Goal: Task Accomplishment & Management: Manage account settings

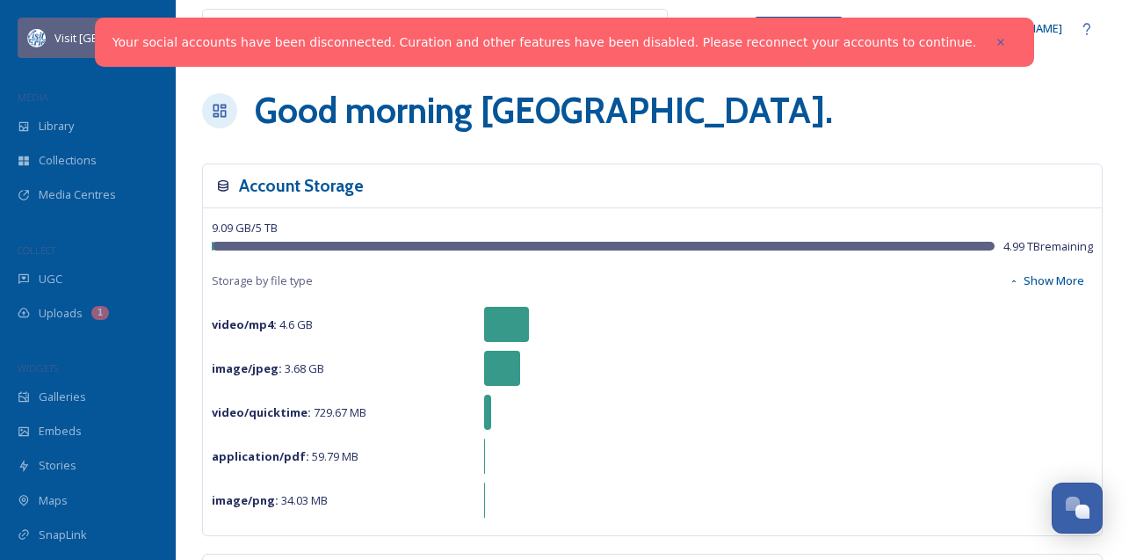
click at [105, 36] on div "Visit [GEOGRAPHIC_DATA]" at bounding box center [88, 38] width 141 height 40
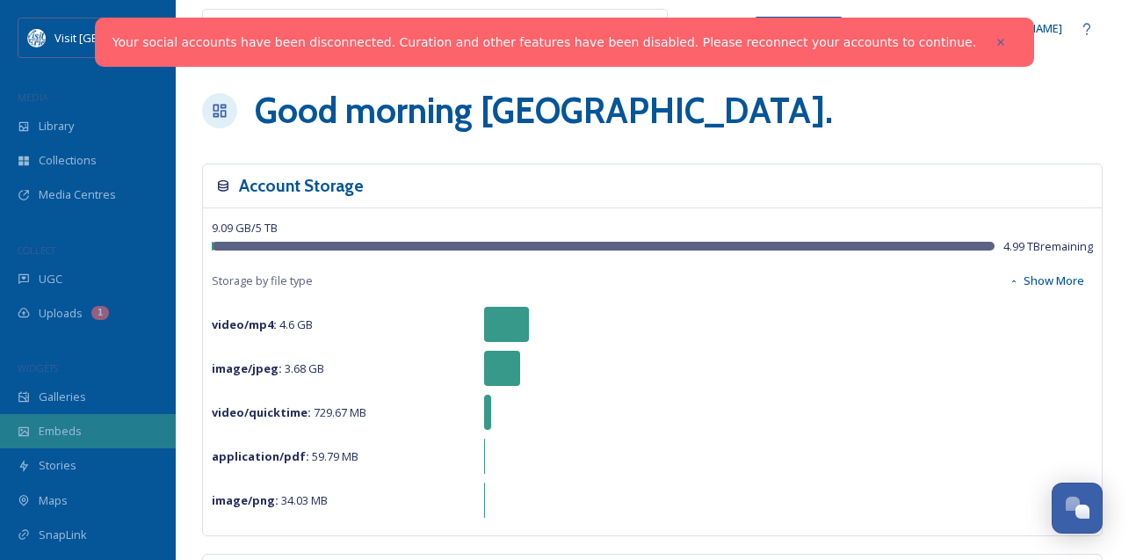
click at [58, 418] on div "Embeds" at bounding box center [88, 431] width 176 height 34
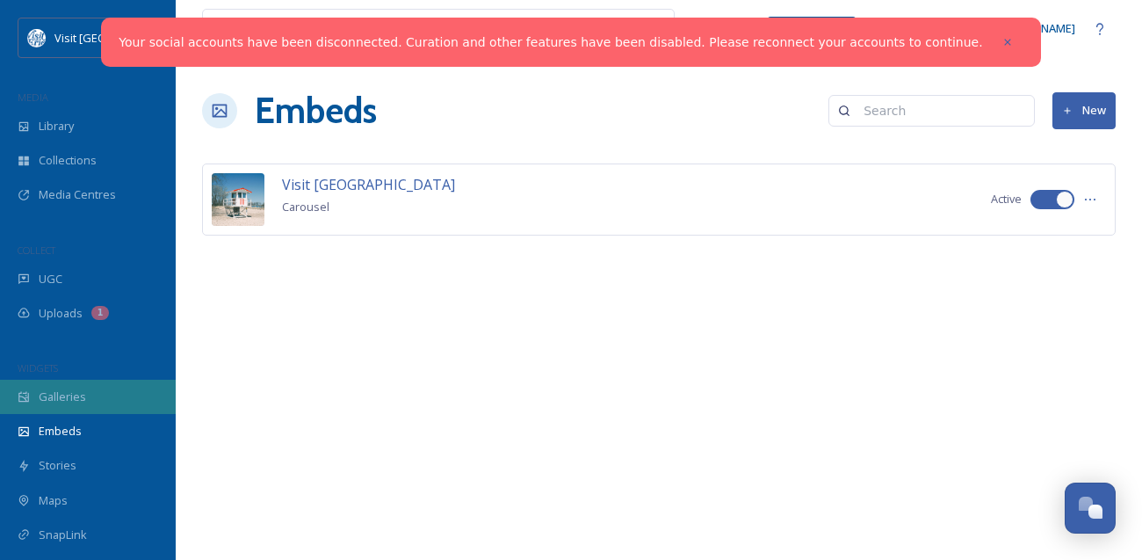
click at [59, 409] on div "Galleries" at bounding box center [88, 397] width 176 height 34
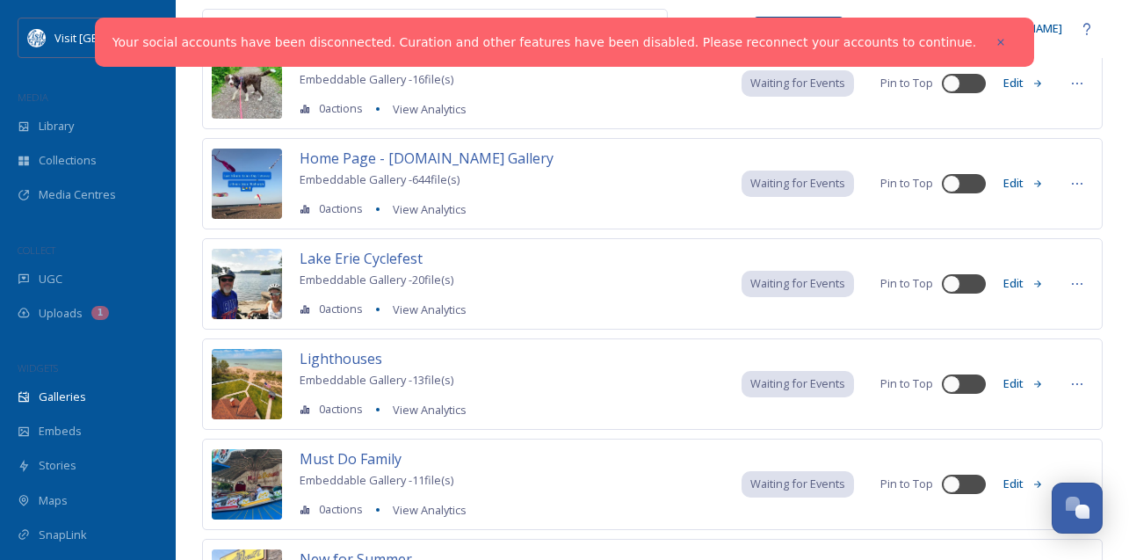
scroll to position [1232, 0]
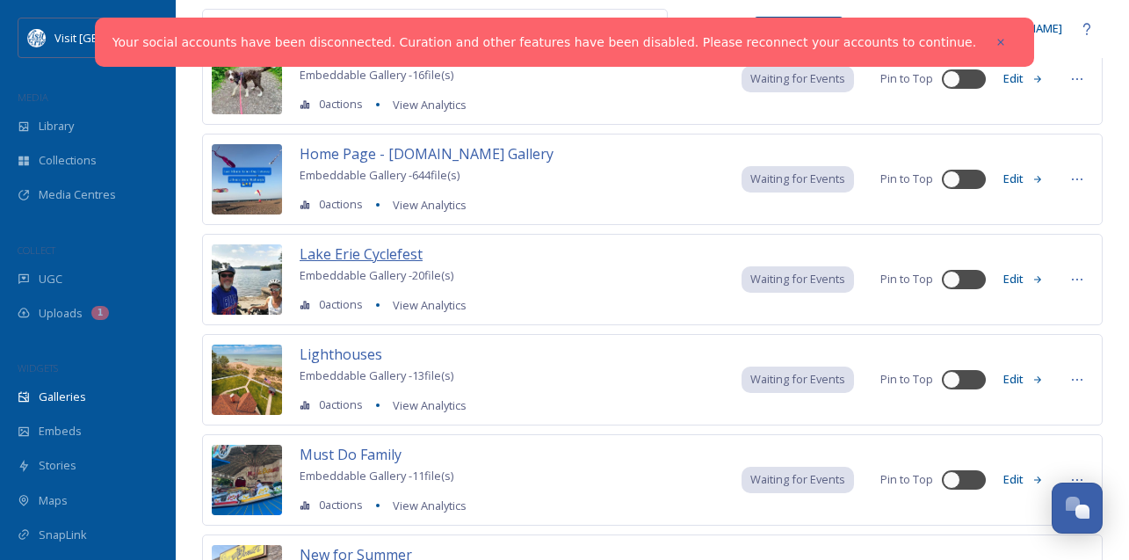
click at [352, 257] on span "Lake Erie Cyclefest" at bounding box center [361, 253] width 123 height 19
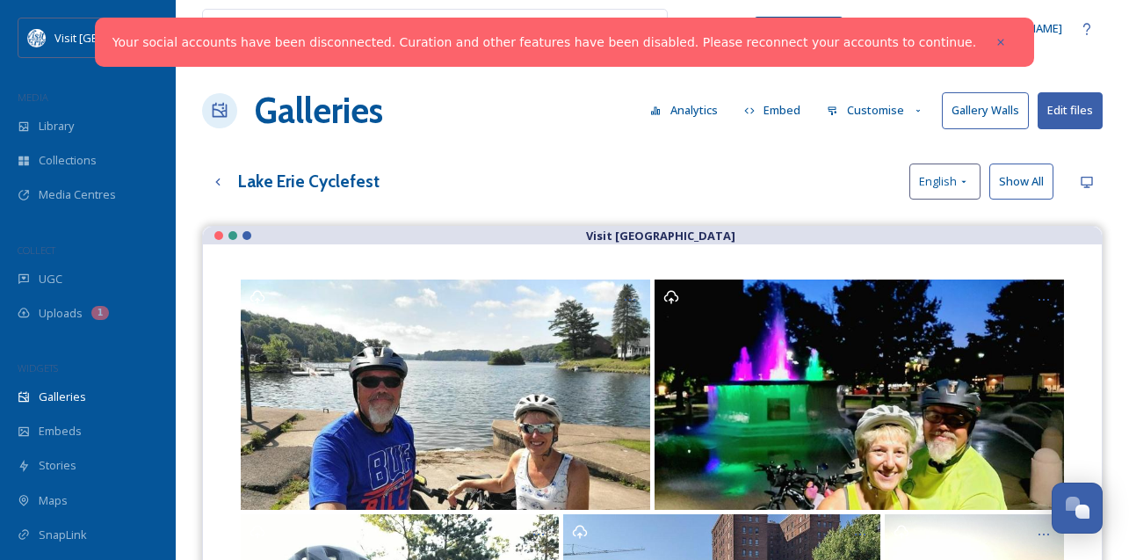
scroll to position [295, 0]
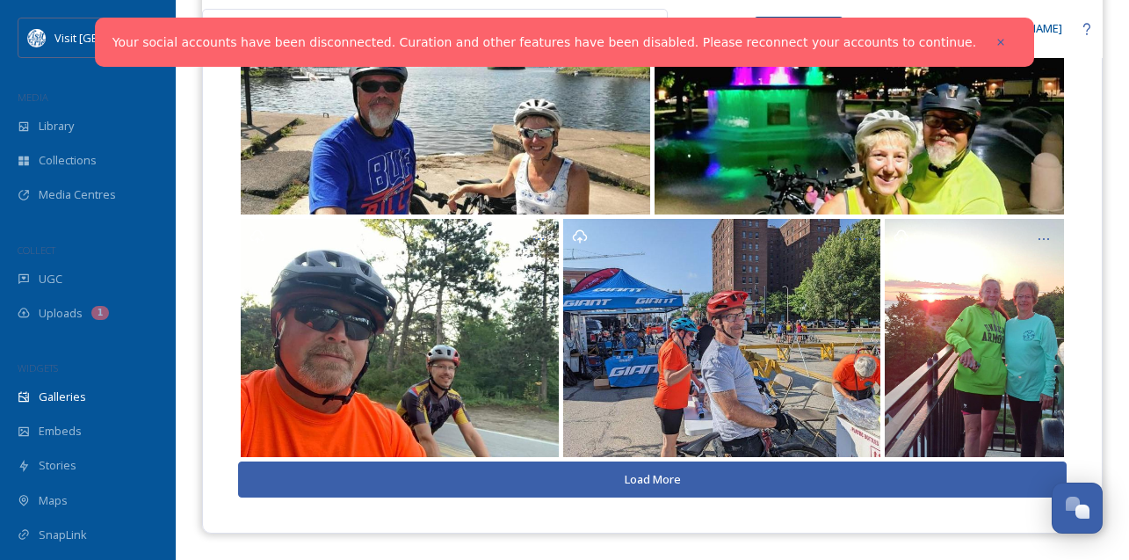
click at [650, 478] on button "Load More" at bounding box center [652, 479] width 829 height 36
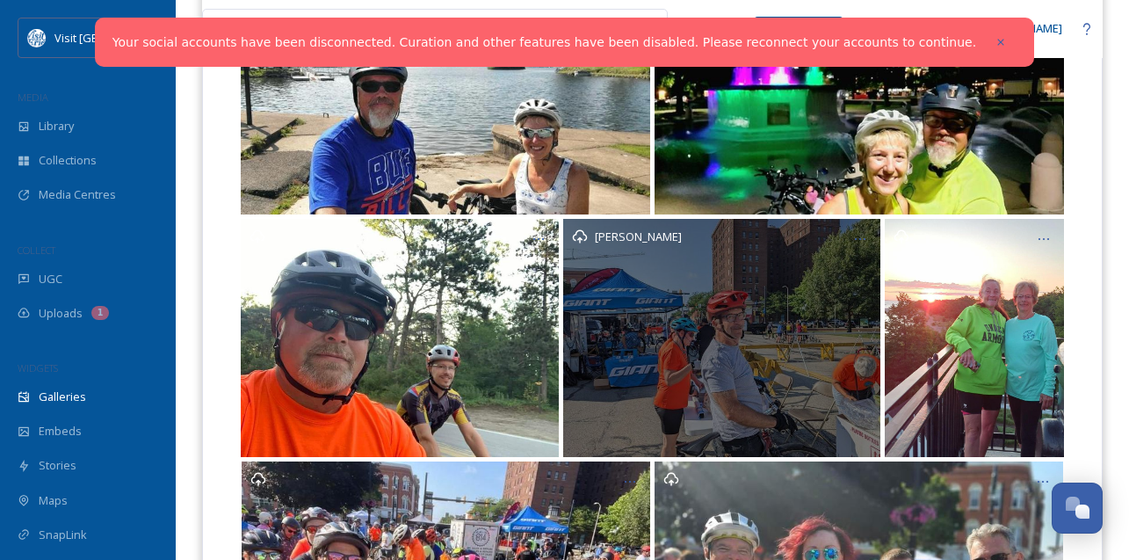
scroll to position [605, 0]
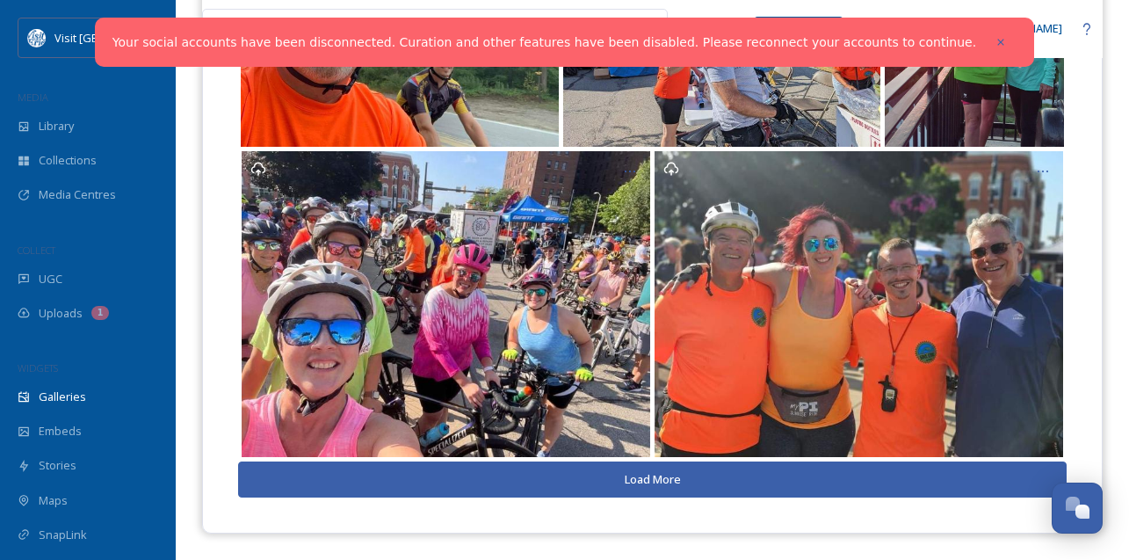
click at [661, 473] on button "Load More" at bounding box center [652, 479] width 829 height 36
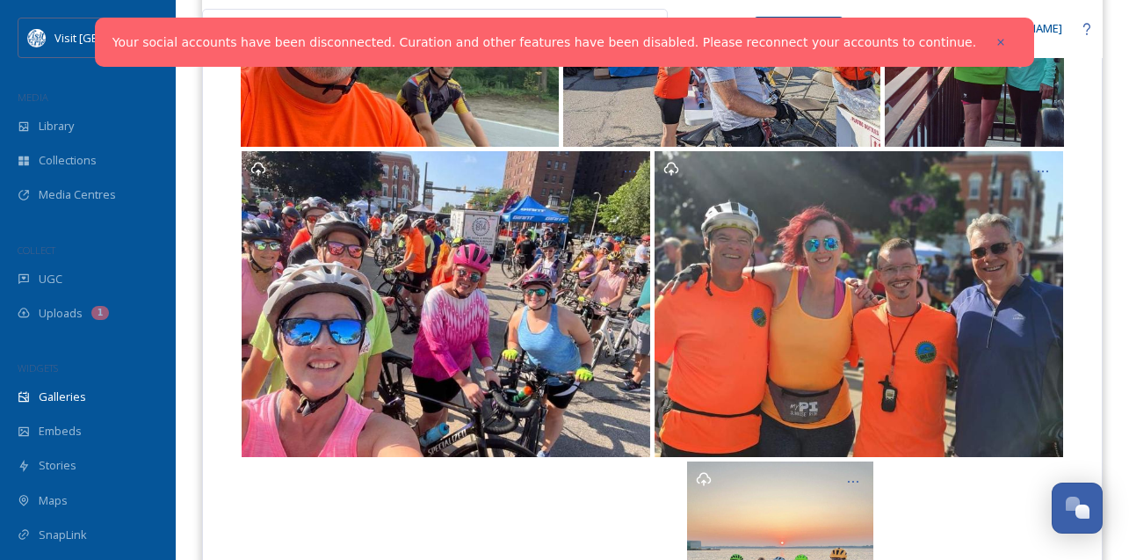
scroll to position [858, 0]
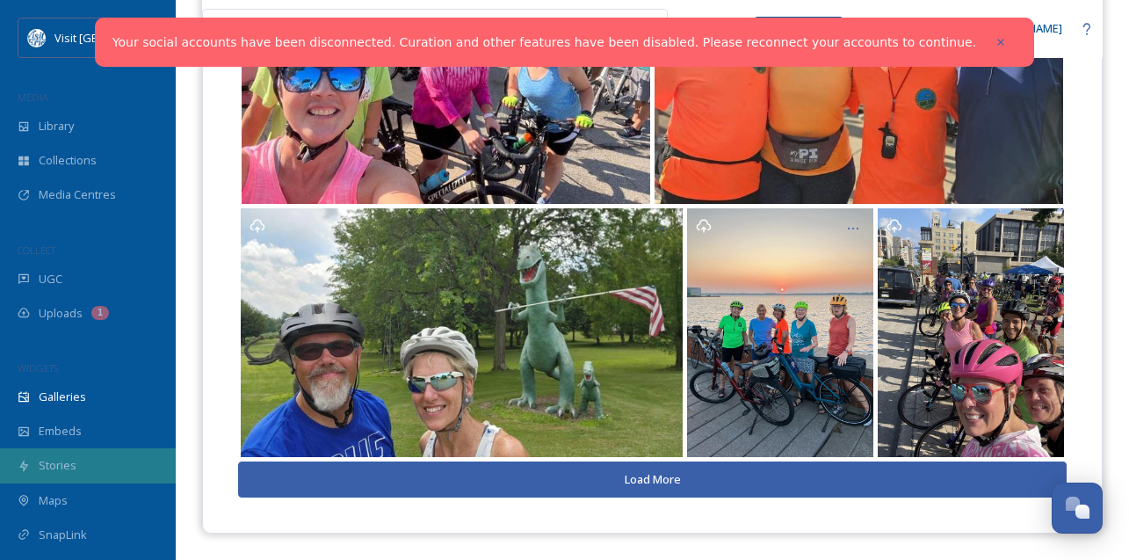
click at [60, 461] on span "Stories" at bounding box center [58, 465] width 38 height 17
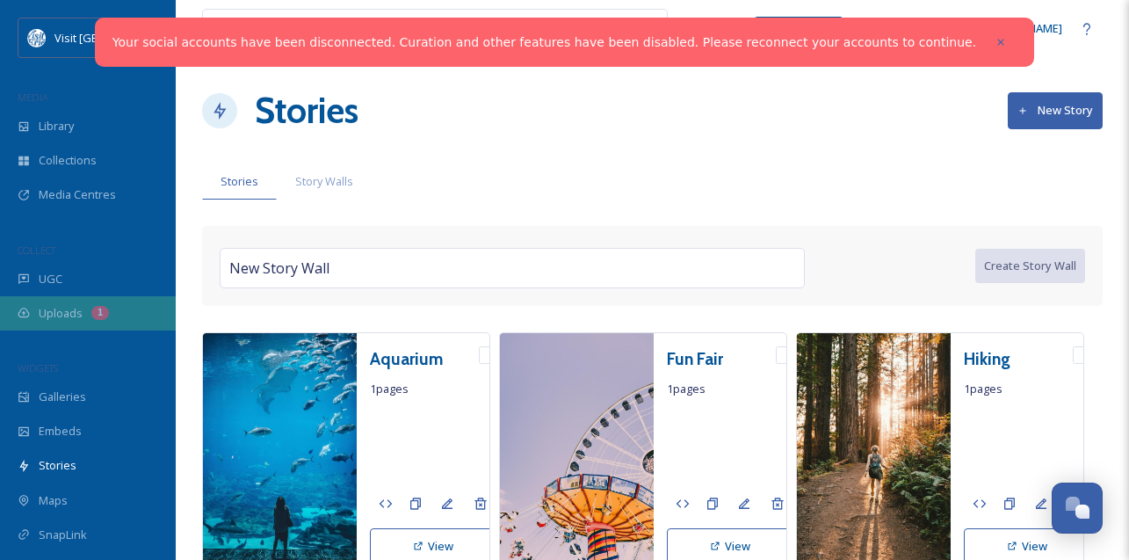
click at [79, 305] on span "Uploads" at bounding box center [61, 313] width 44 height 17
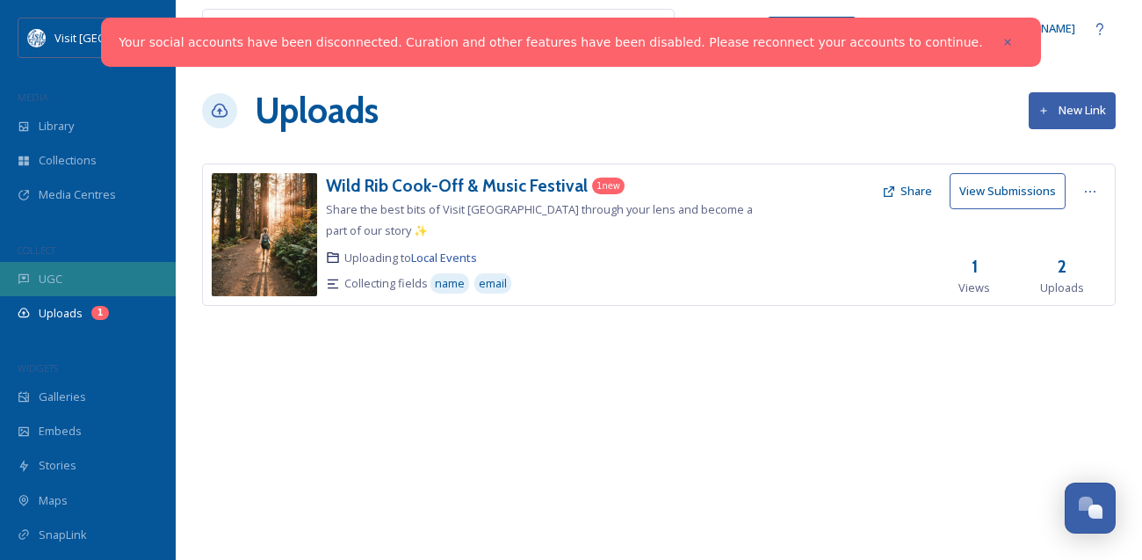
click at [41, 288] on div "UGC" at bounding box center [88, 279] width 176 height 34
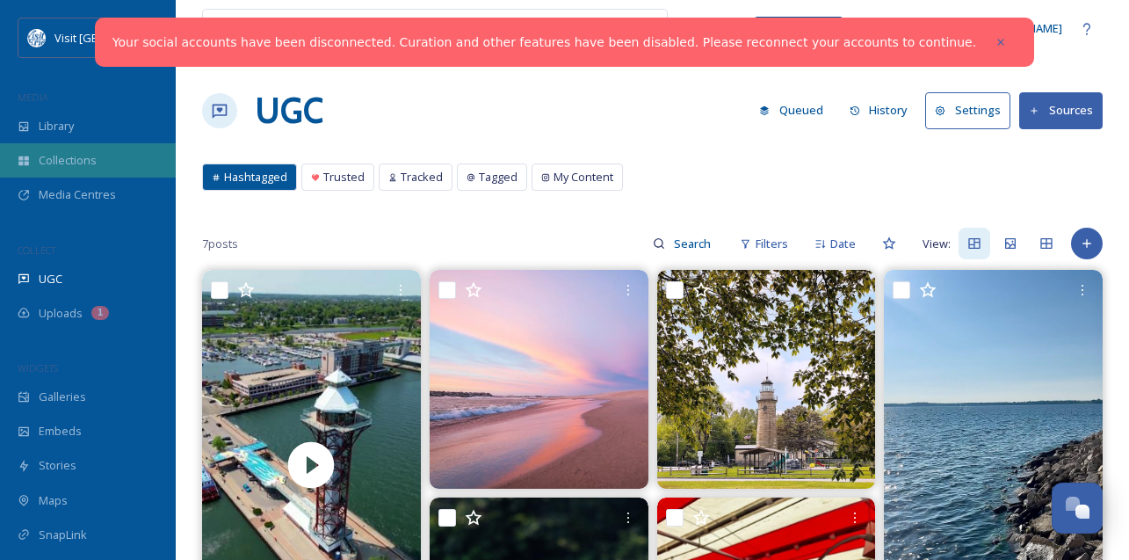
click at [76, 154] on span "Collections" at bounding box center [68, 160] width 58 height 17
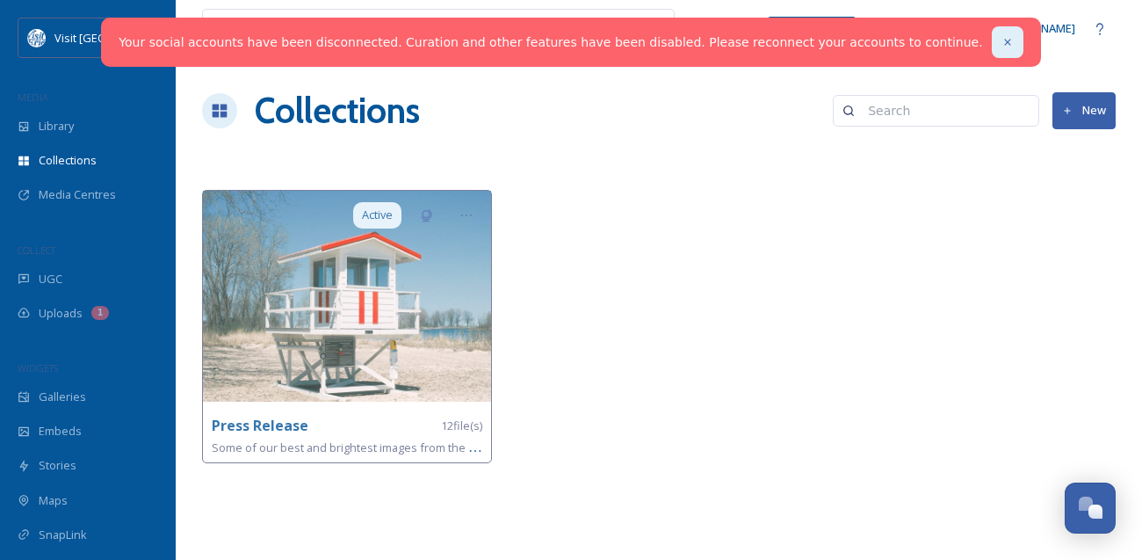
click at [1002, 38] on icon at bounding box center [1008, 42] width 12 height 12
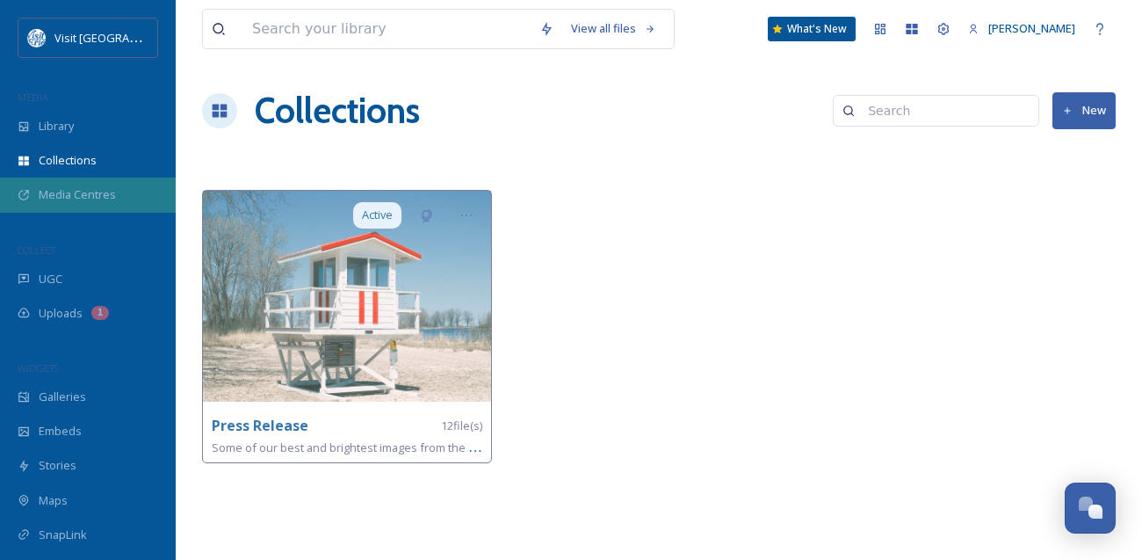
click at [66, 197] on span "Media Centres" at bounding box center [77, 194] width 77 height 17
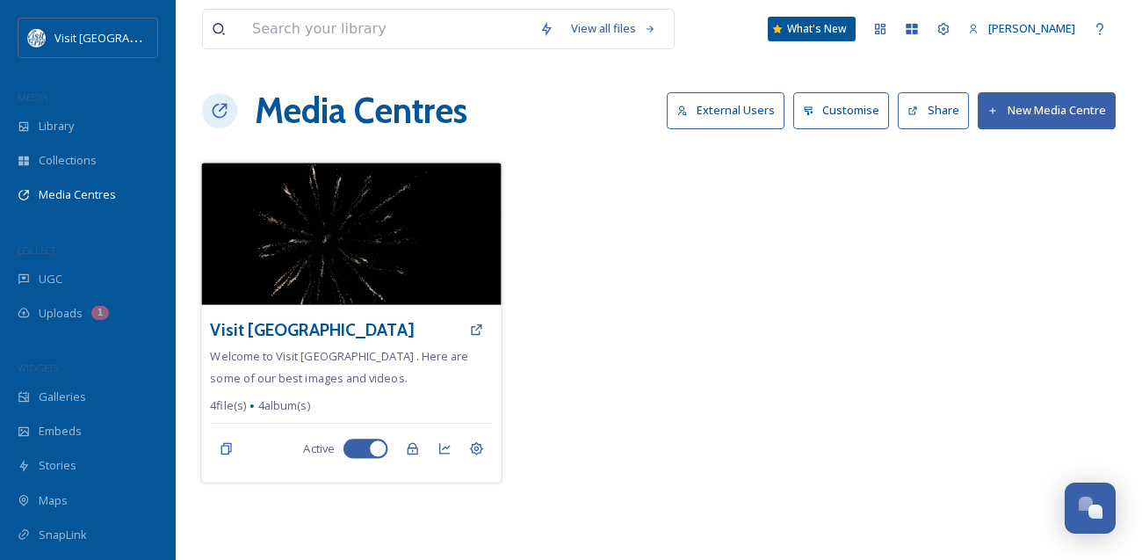
click at [288, 315] on div "Visit [GEOGRAPHIC_DATA]" at bounding box center [351, 330] width 282 height 32
click at [265, 329] on h3 "Visit [GEOGRAPHIC_DATA]" at bounding box center [311, 329] width 203 height 25
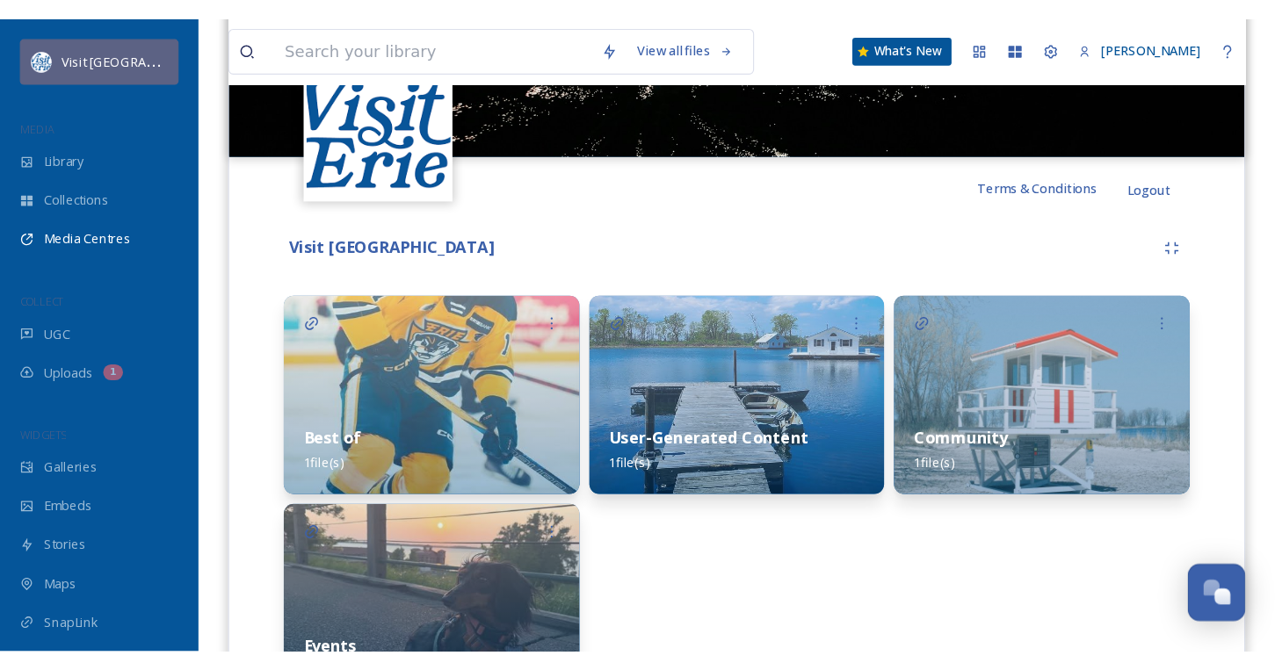
scroll to position [264, 0]
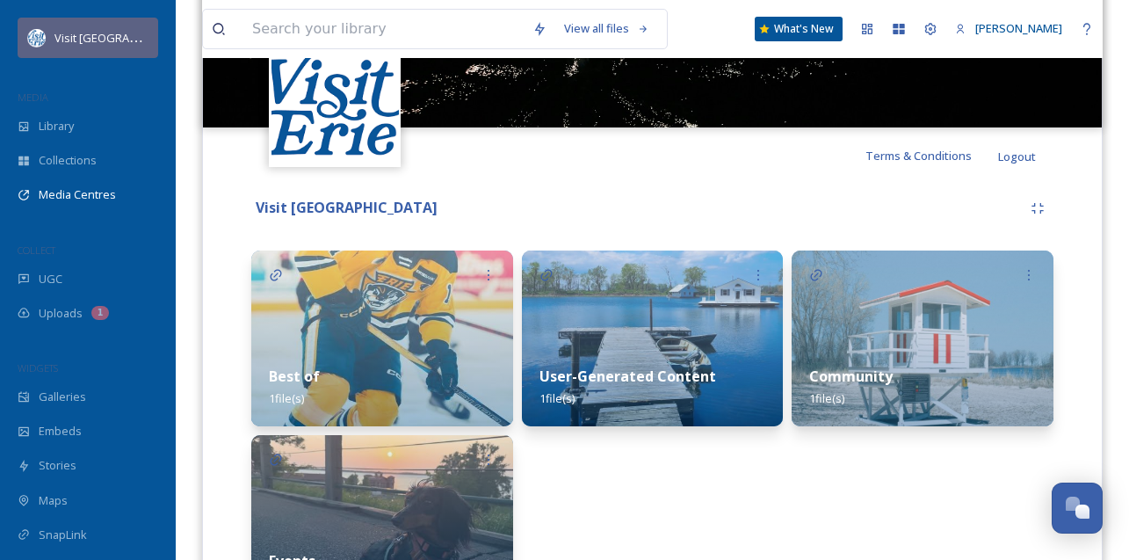
click at [78, 26] on div "Visit [GEOGRAPHIC_DATA]" at bounding box center [88, 38] width 141 height 40
click at [96, 49] on div "Visit [GEOGRAPHIC_DATA]" at bounding box center [88, 38] width 141 height 40
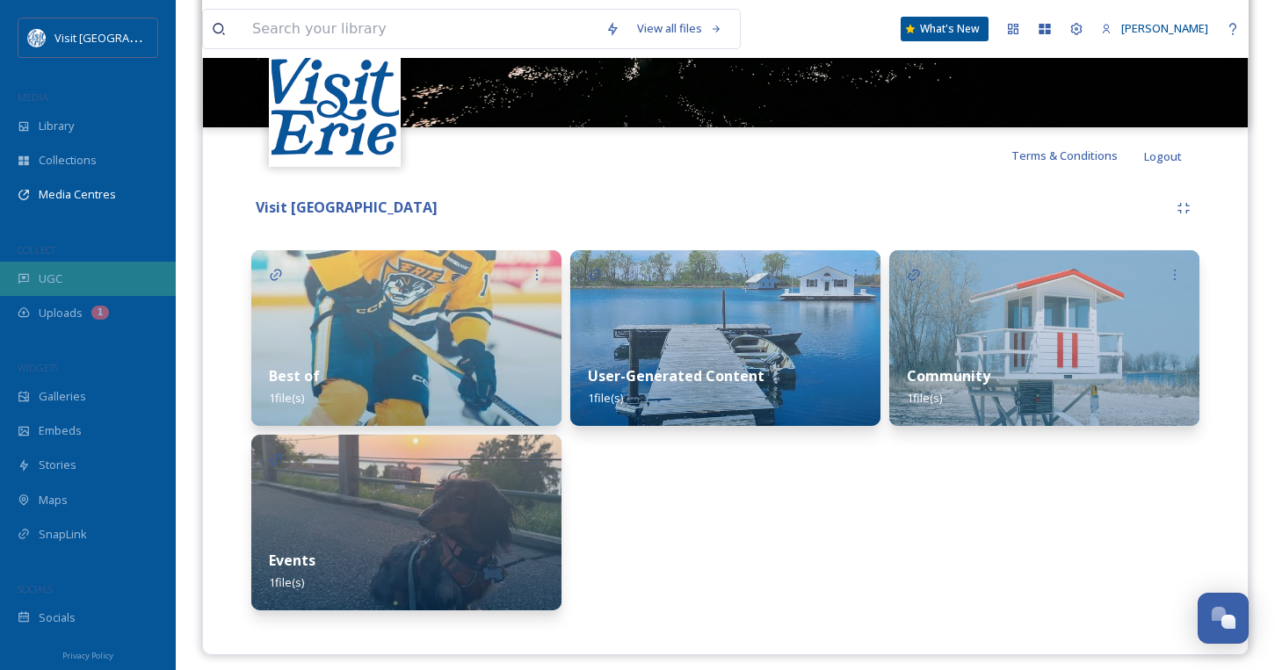
click at [47, 282] on span "UGC" at bounding box center [51, 279] width 24 height 17
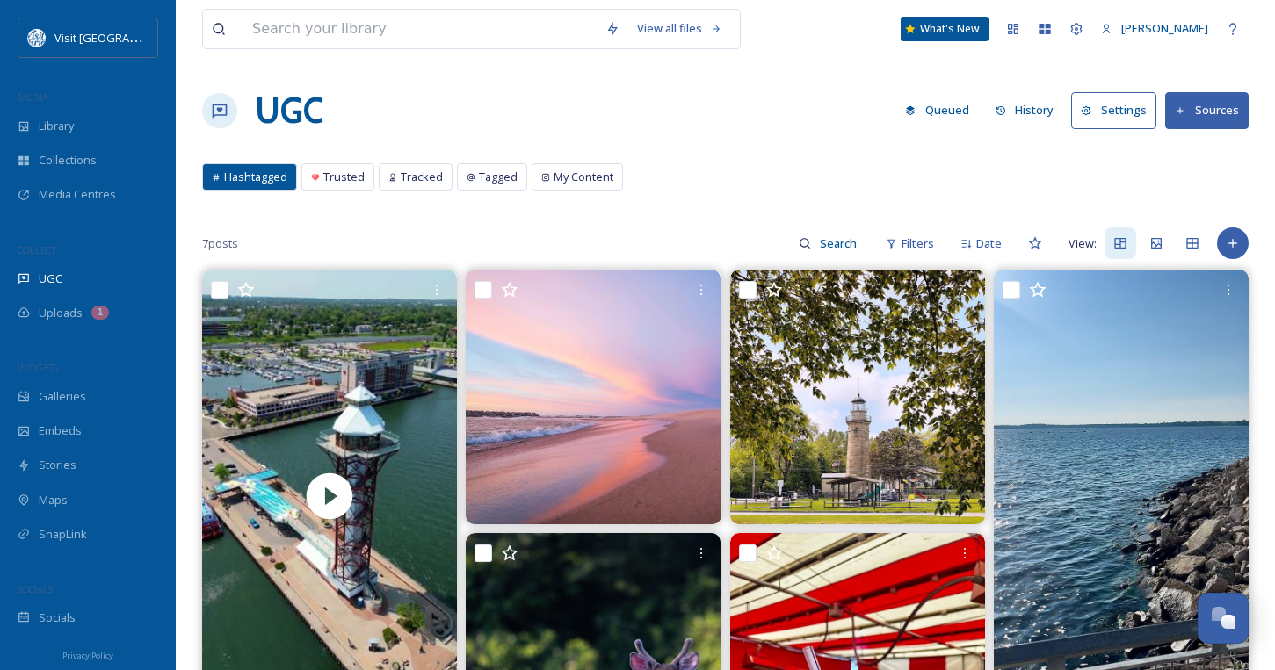
click at [1127, 103] on button "Settings" at bounding box center [1113, 110] width 85 height 36
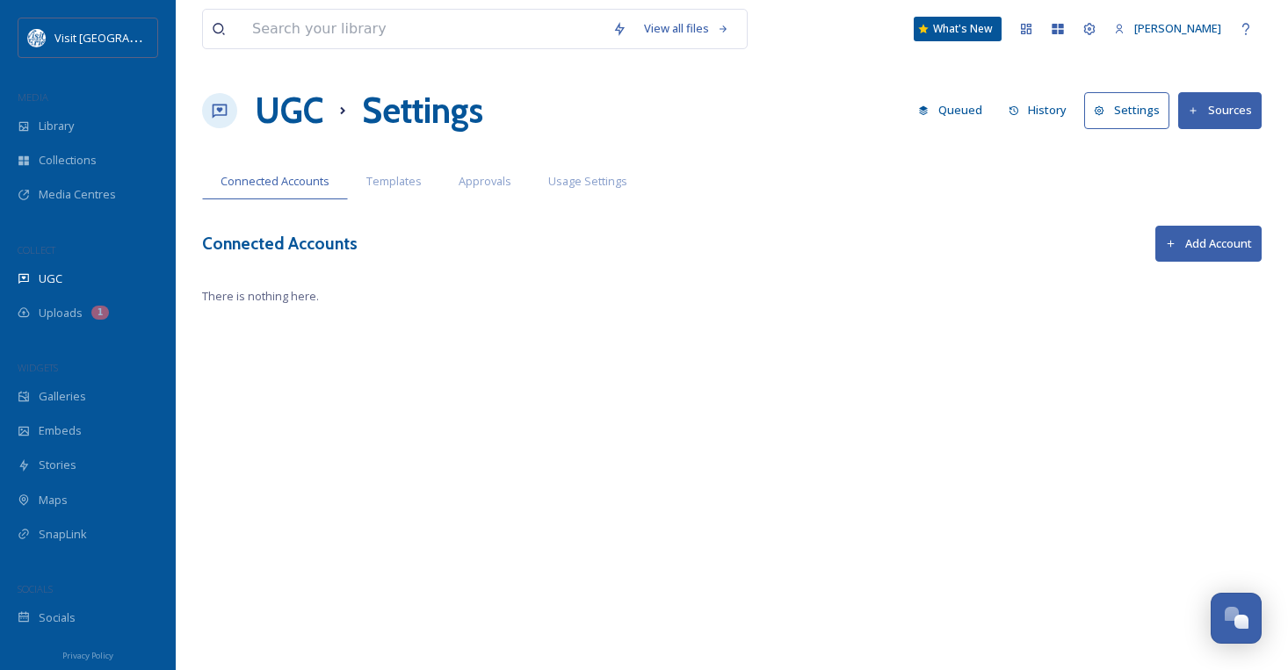
click at [1141, 234] on button "Add Account" at bounding box center [1208, 244] width 106 height 36
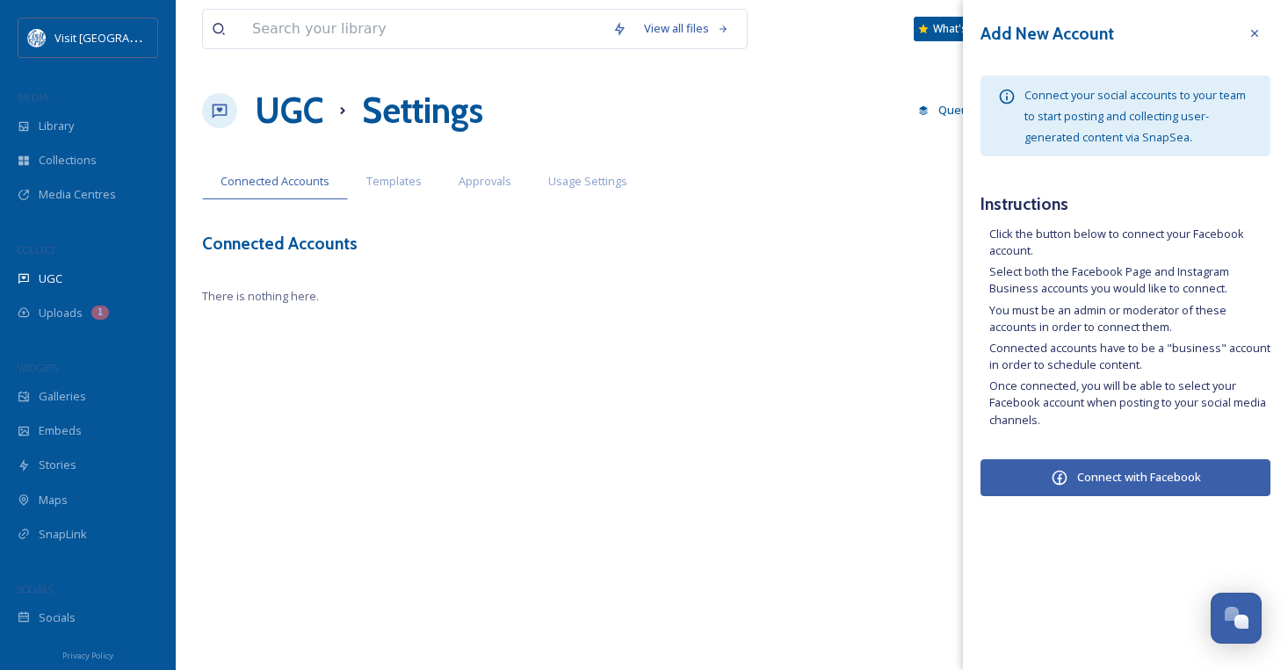
click at [1099, 479] on button "Connect with Facebook" at bounding box center [1126, 478] width 290 height 37
click at [1141, 477] on button "Connect with Facebook" at bounding box center [1126, 478] width 290 height 37
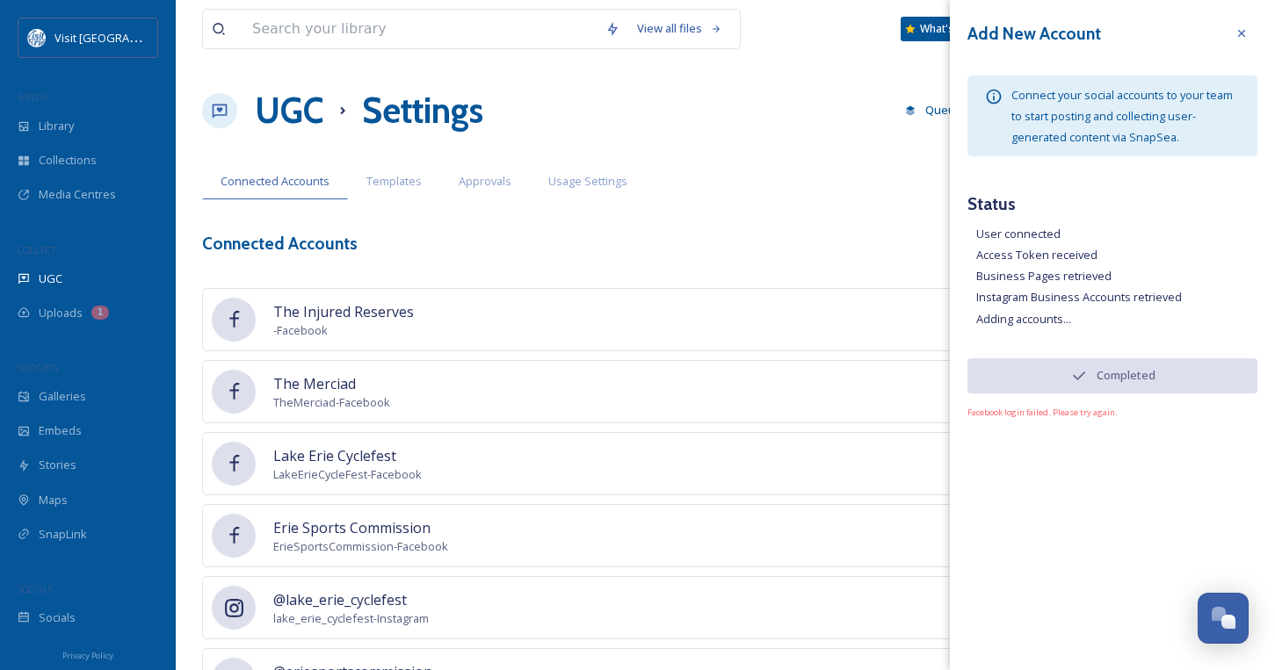
scroll to position [94, 0]
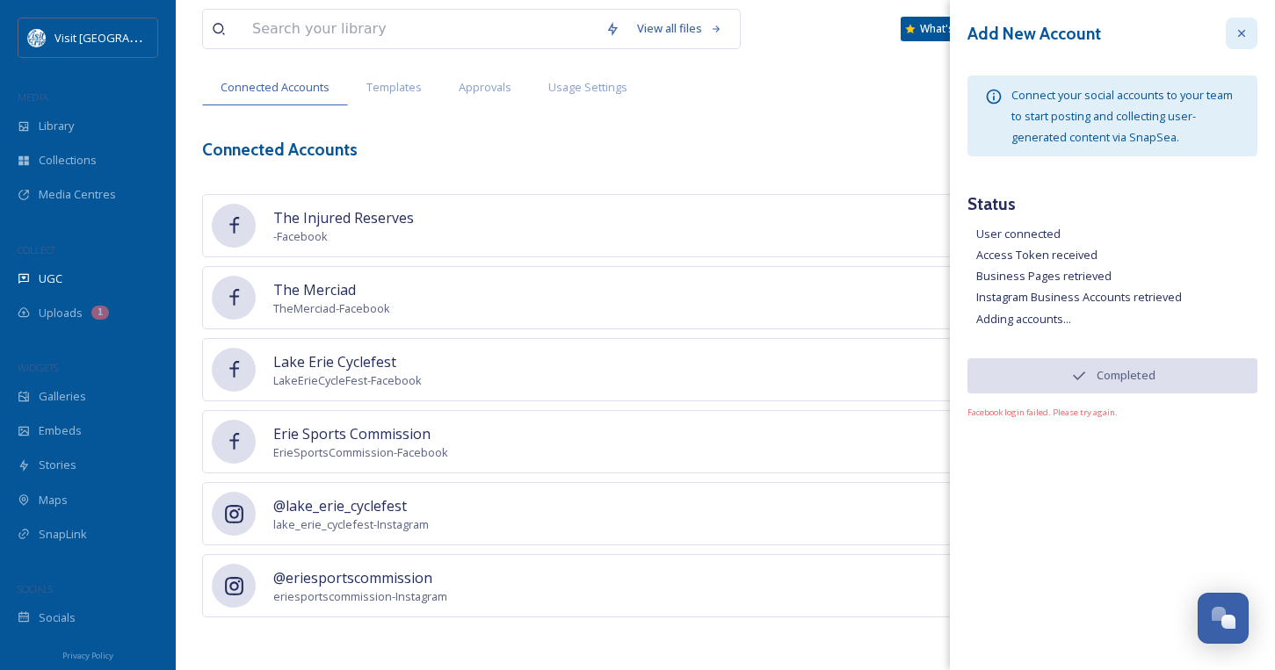
click at [1141, 33] on div at bounding box center [1242, 34] width 32 height 32
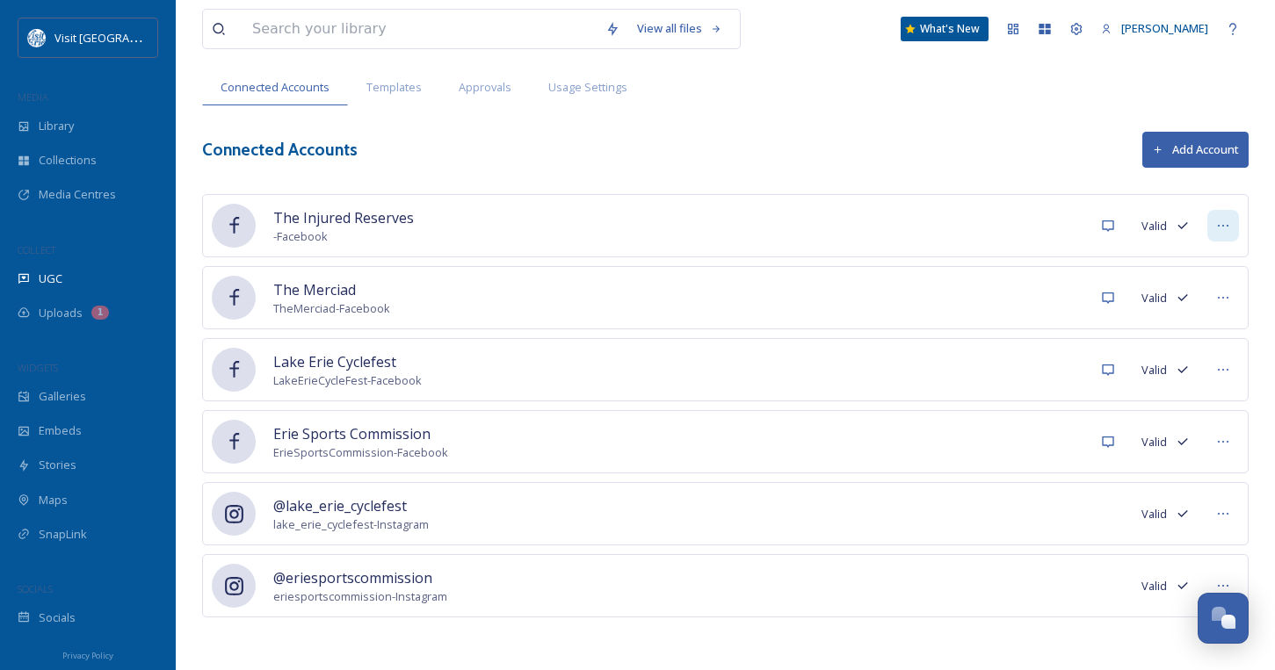
click at [1141, 220] on div at bounding box center [1223, 226] width 32 height 32
click at [1141, 261] on span "Mark as Inactive" at bounding box center [1187, 264] width 83 height 17
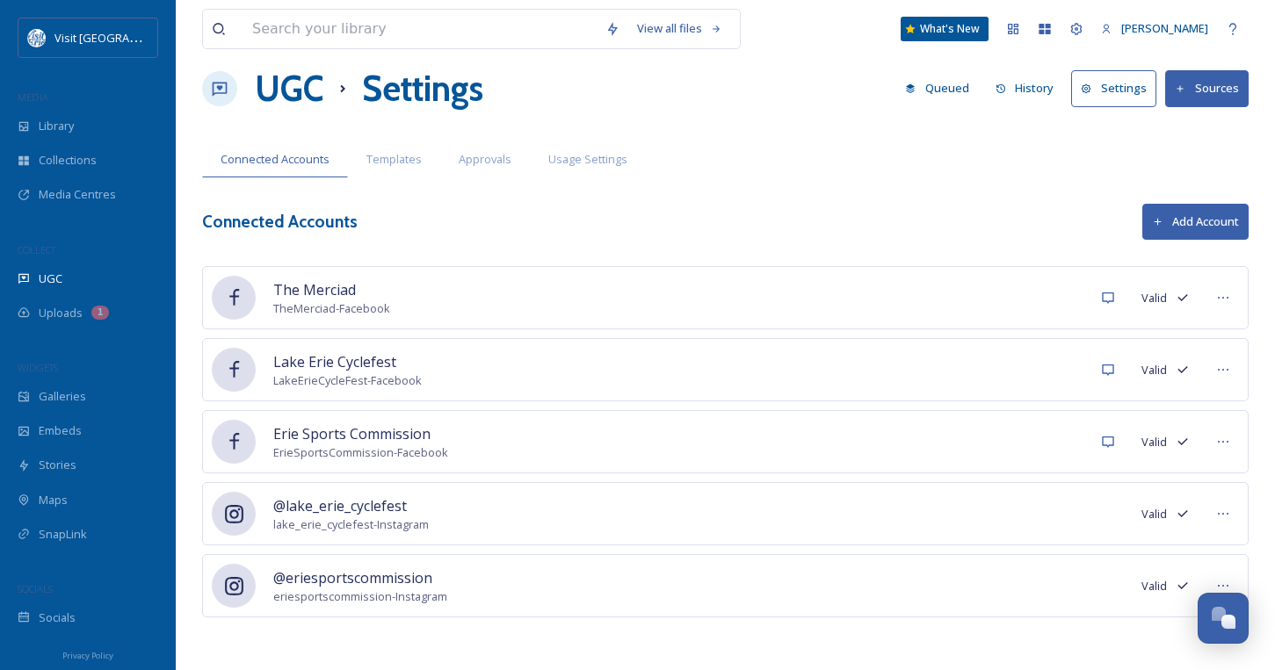
scroll to position [22, 0]
click at [1141, 301] on div at bounding box center [1223, 298] width 32 height 32
click at [1141, 333] on span "Mark as Inactive" at bounding box center [1187, 336] width 83 height 17
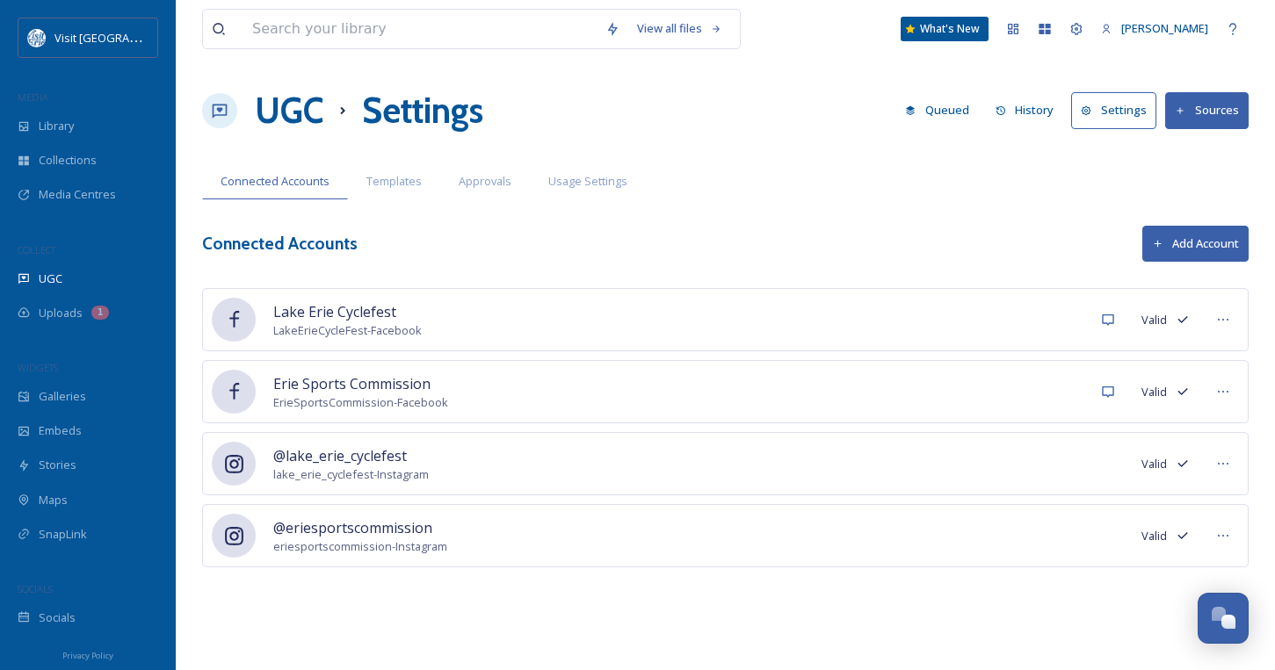
scroll to position [0, 0]
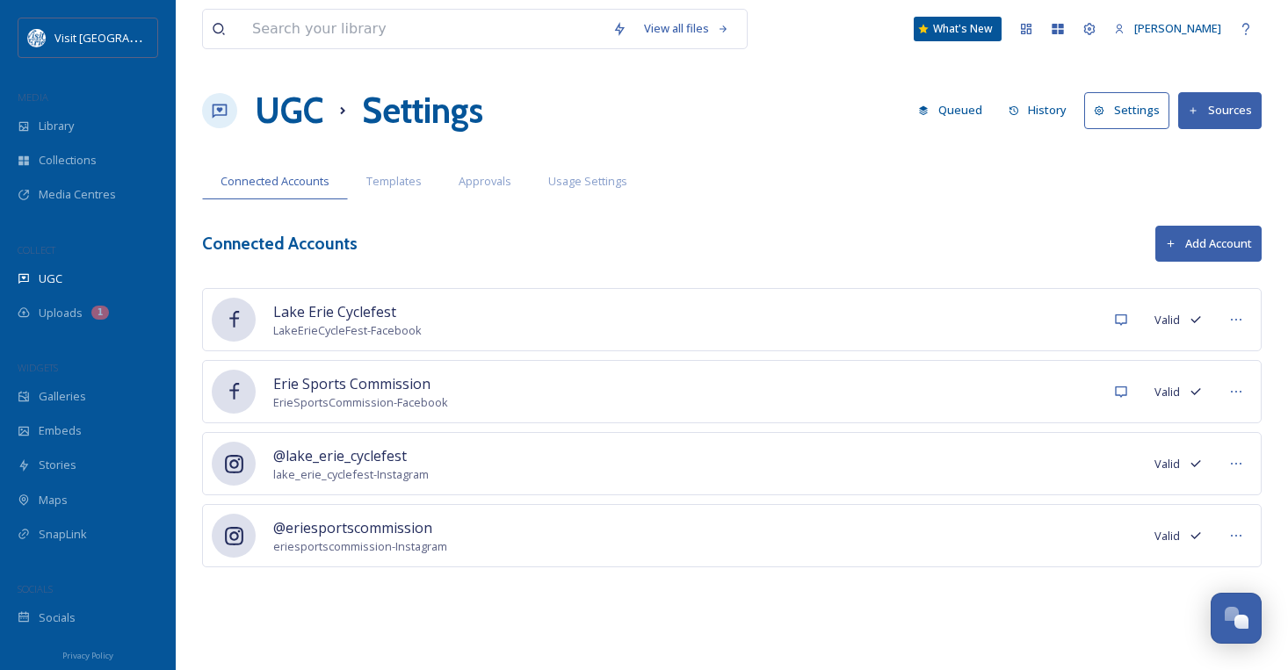
click at [1141, 109] on button "Sources" at bounding box center [1219, 110] width 83 height 36
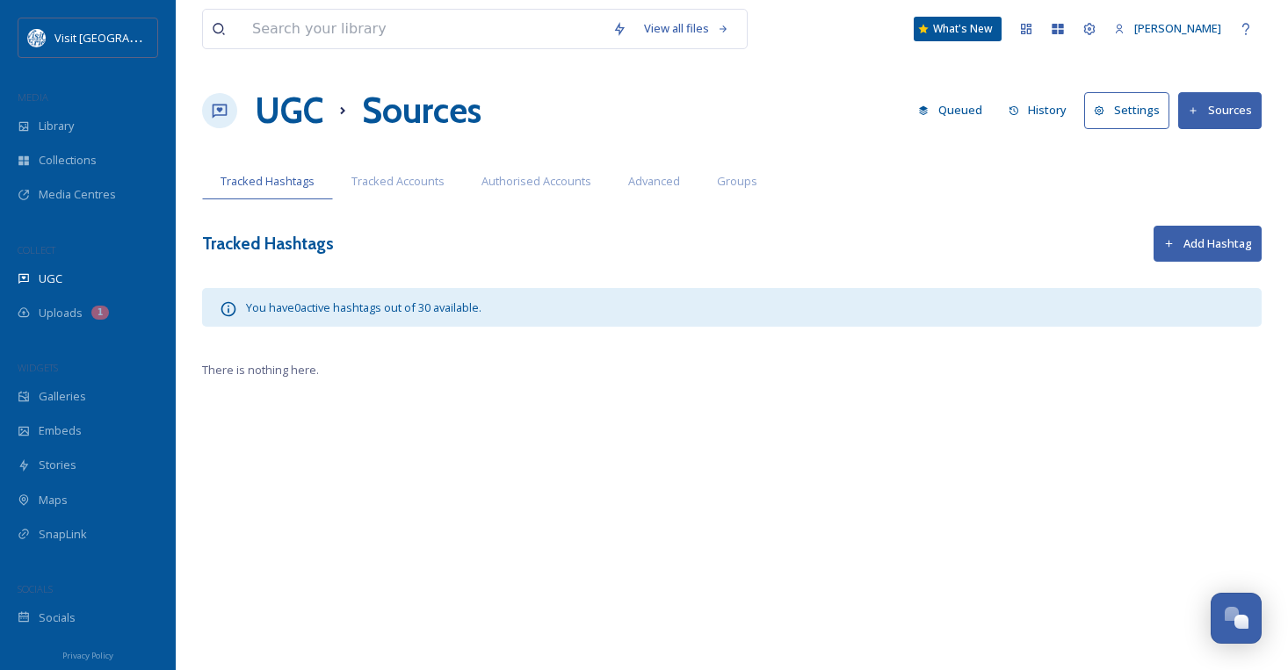
click at [1141, 236] on button "Add Hashtag" at bounding box center [1208, 244] width 108 height 36
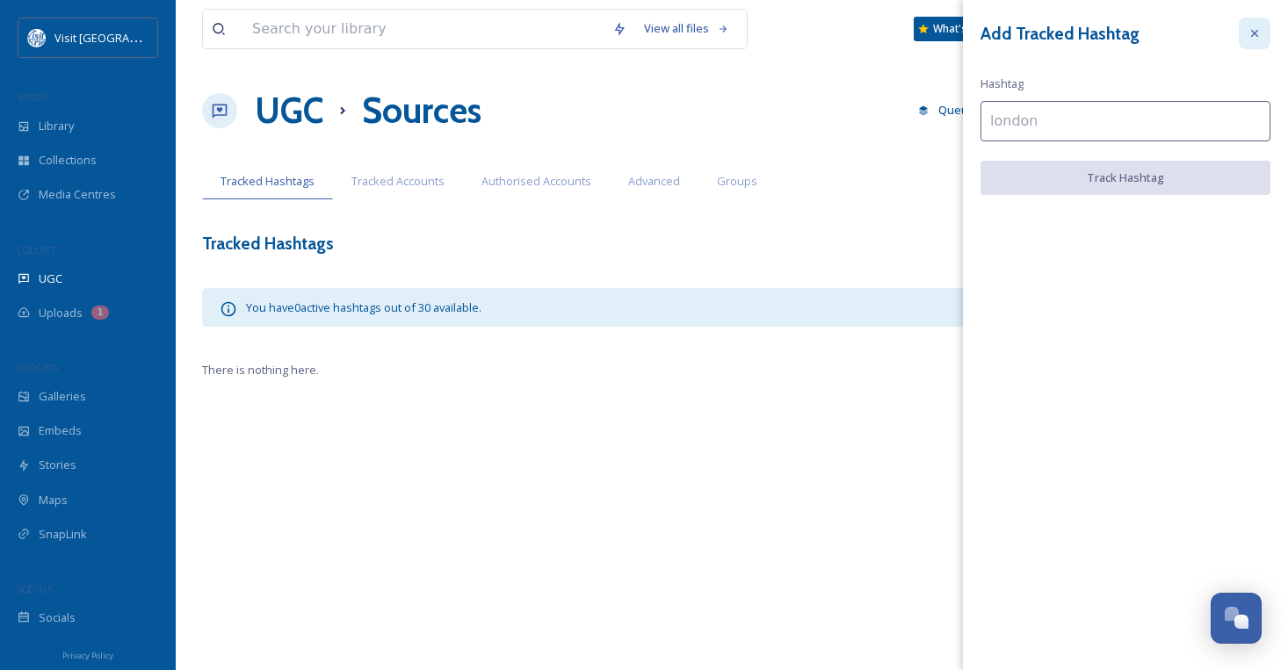
click at [1141, 41] on div at bounding box center [1255, 34] width 32 height 32
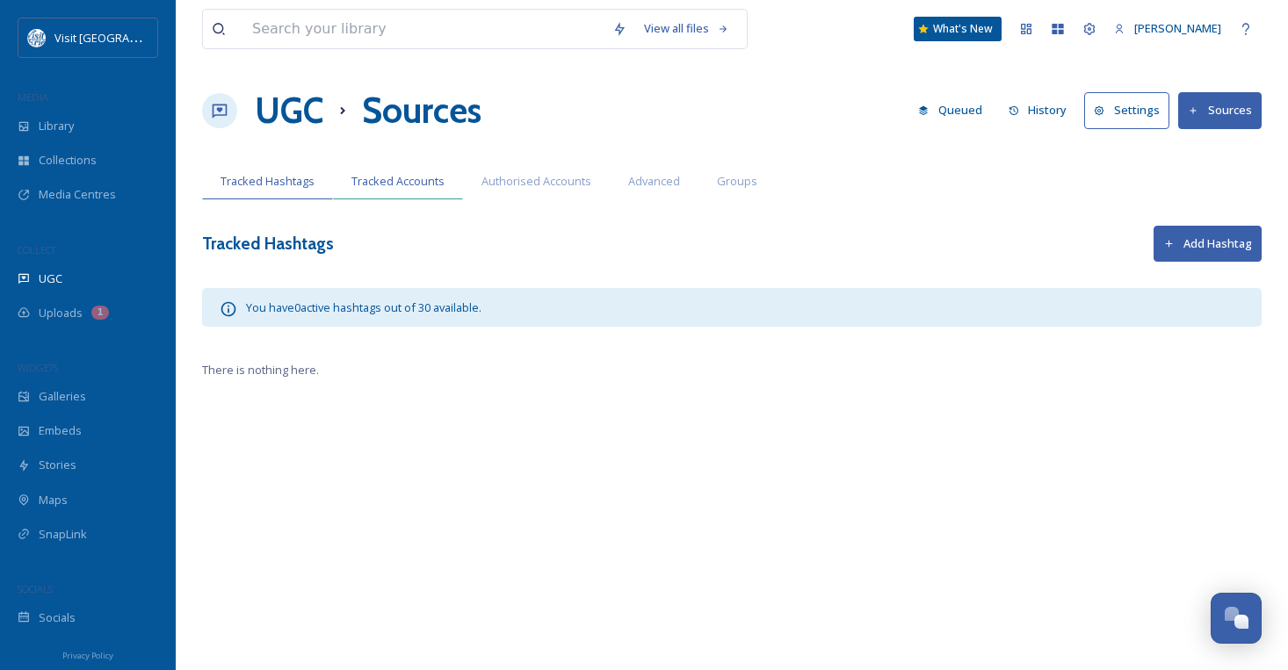
click at [400, 184] on span "Tracked Accounts" at bounding box center [397, 181] width 93 height 17
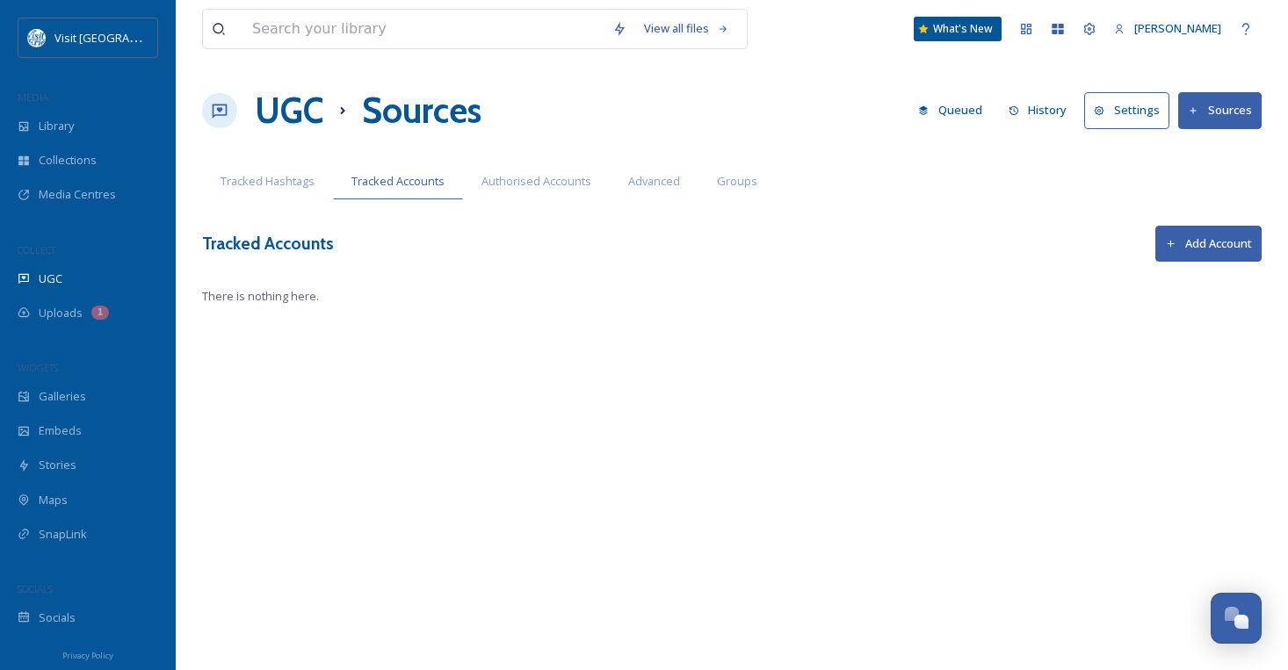
click at [1141, 254] on button "Add Account" at bounding box center [1208, 244] width 106 height 36
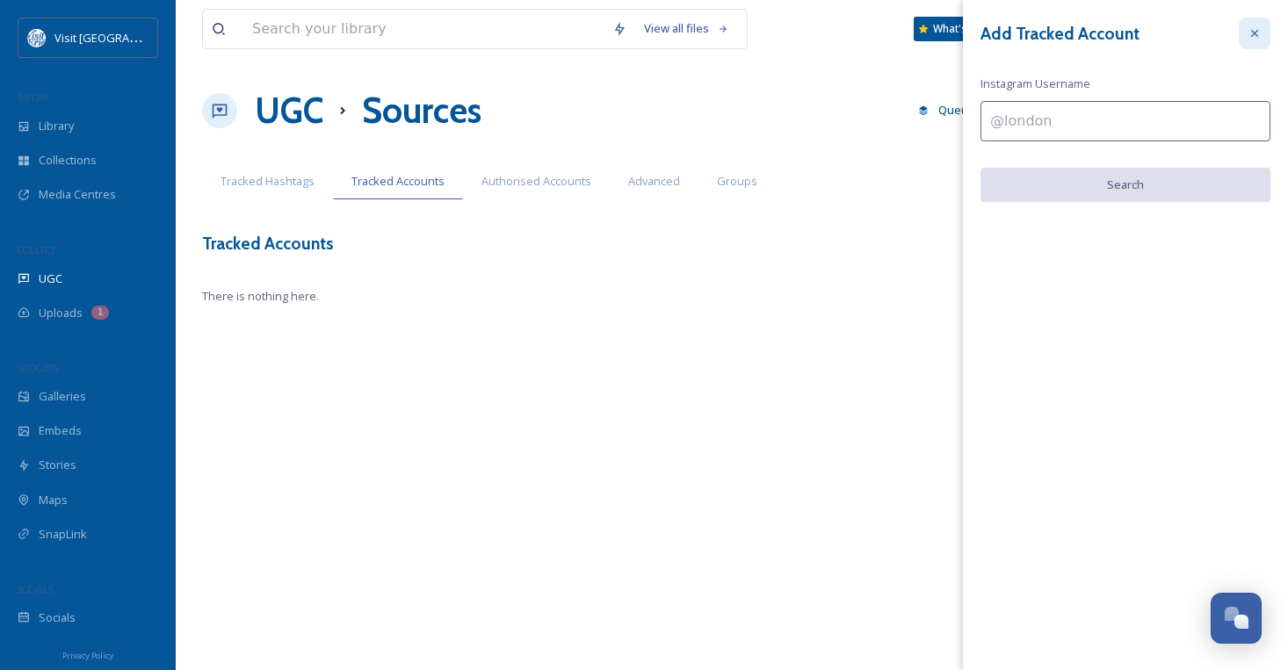
click at [1141, 28] on icon at bounding box center [1255, 33] width 14 height 14
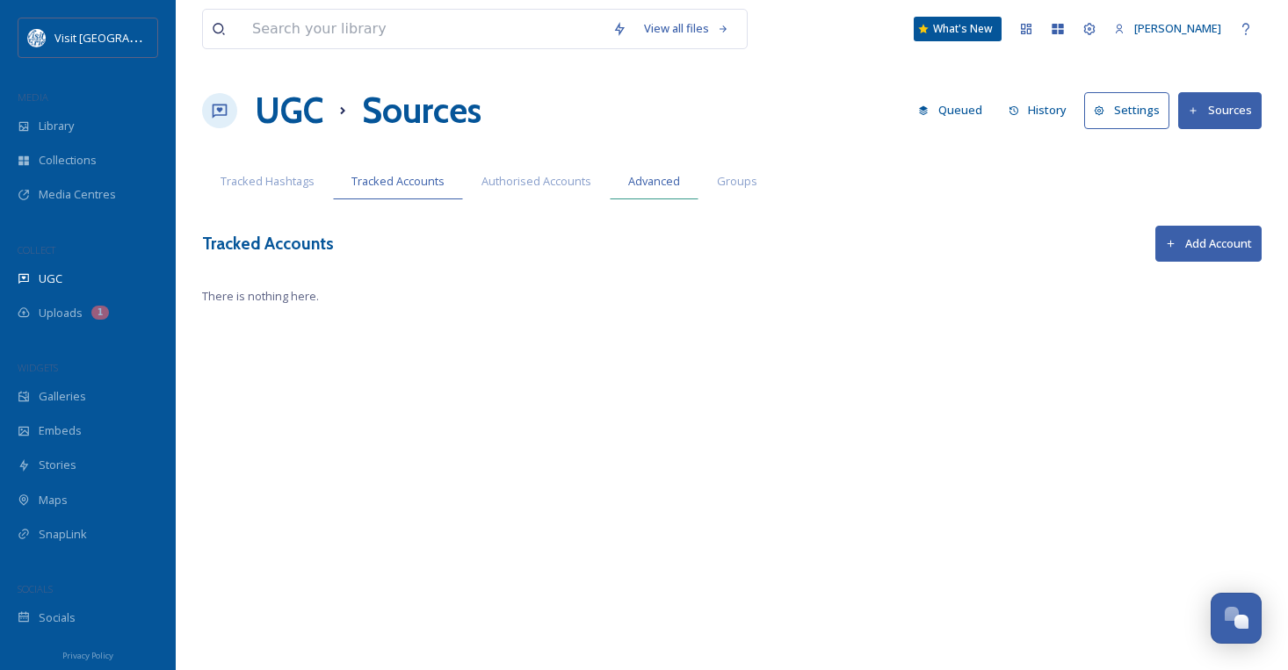
click at [655, 187] on span "Advanced" at bounding box center [654, 181] width 52 height 17
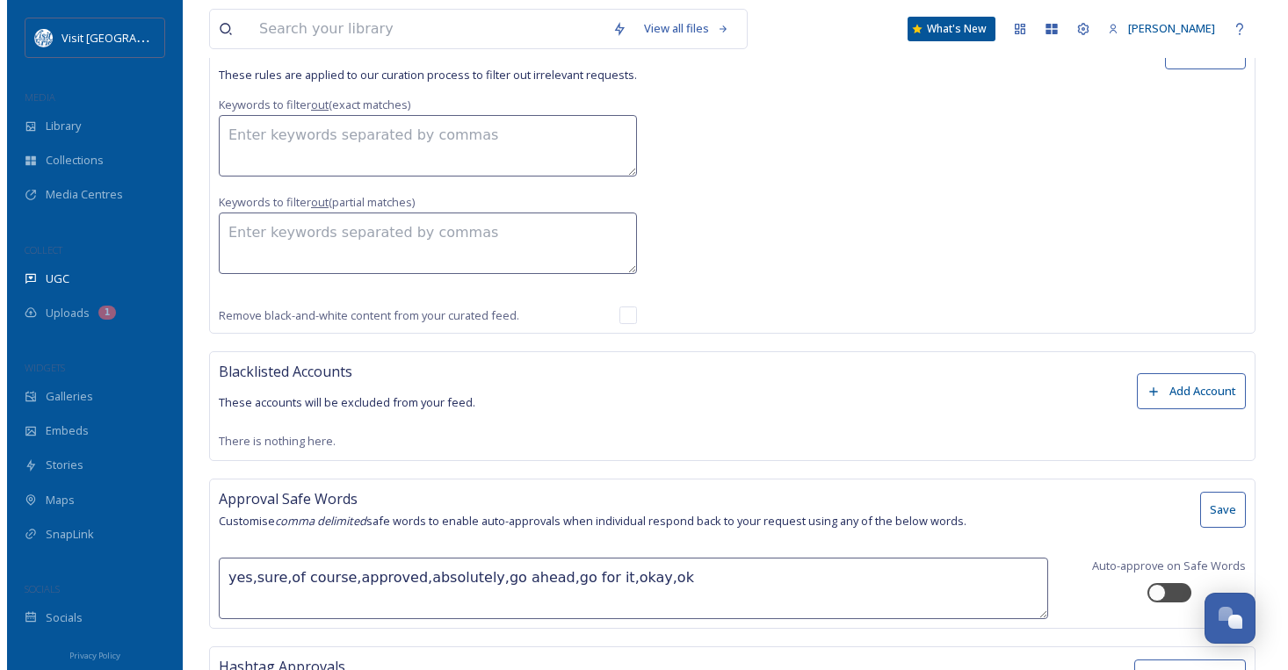
scroll to position [1216, 0]
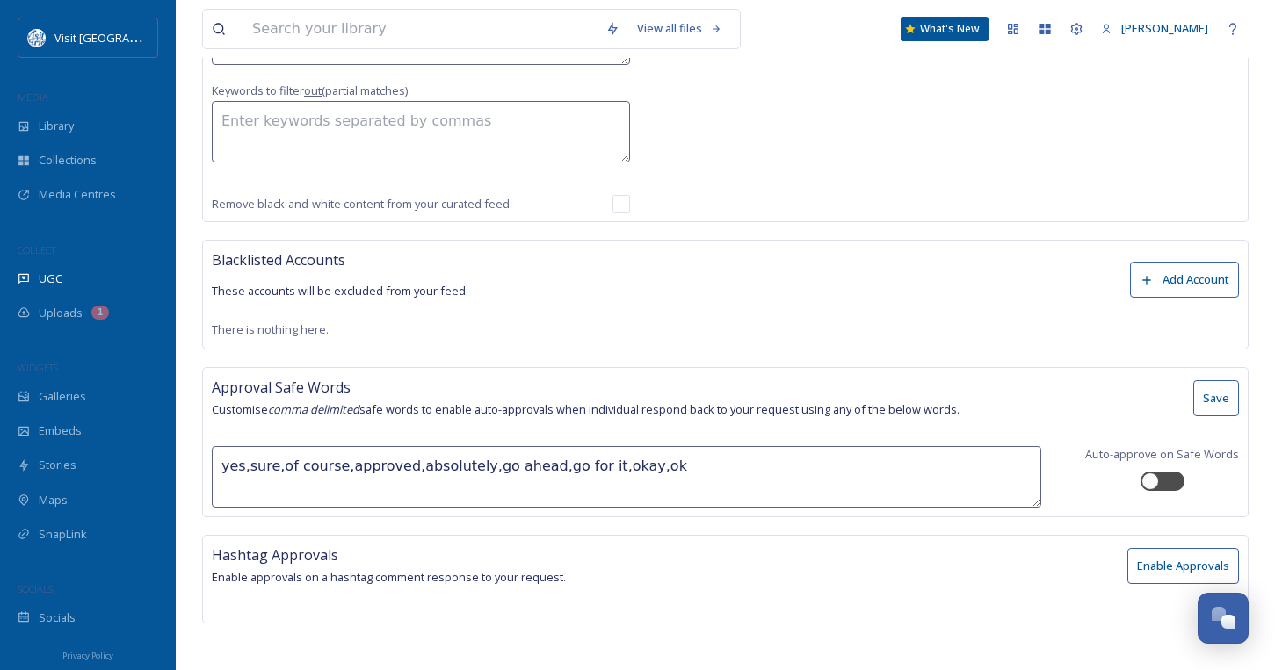
click at [1141, 559] on button "Enable Approvals" at bounding box center [1183, 566] width 112 height 36
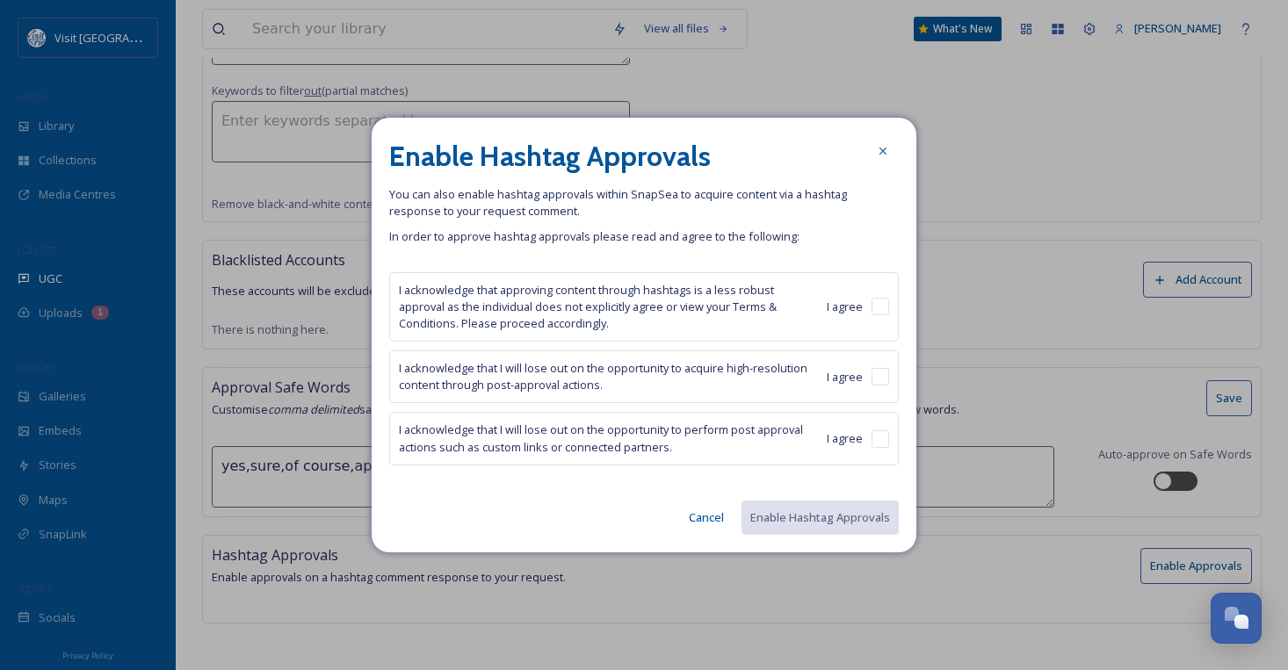
click at [869, 304] on div "I agree" at bounding box center [858, 307] width 62 height 18
click at [874, 317] on div "I acknowledge that approving content through hashtags is a less robust approval…" at bounding box center [644, 307] width 510 height 70
click at [878, 377] on input "checkbox" at bounding box center [881, 377] width 18 height 18
checkbox input "true"
click at [879, 303] on input "checkbox" at bounding box center [881, 307] width 18 height 18
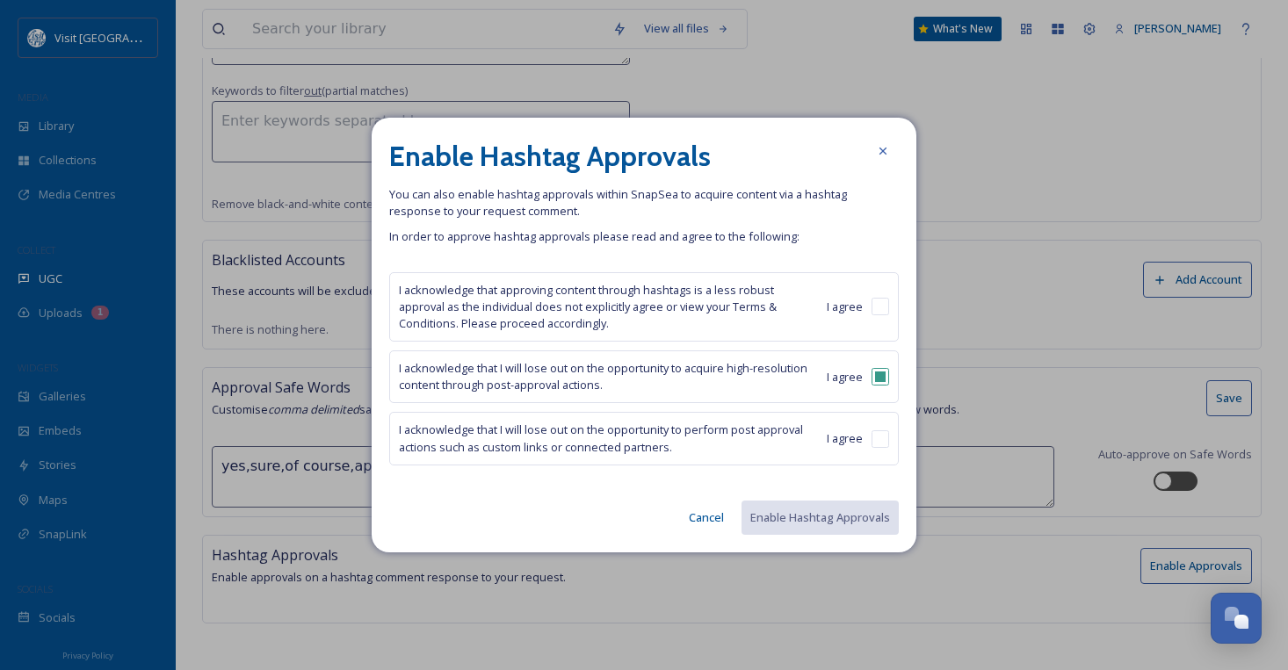
checkbox input "true"
click at [880, 440] on input "checkbox" at bounding box center [881, 440] width 18 height 18
checkbox input "true"
click at [836, 518] on button "Enable Hashtag Approvals" at bounding box center [819, 518] width 159 height 36
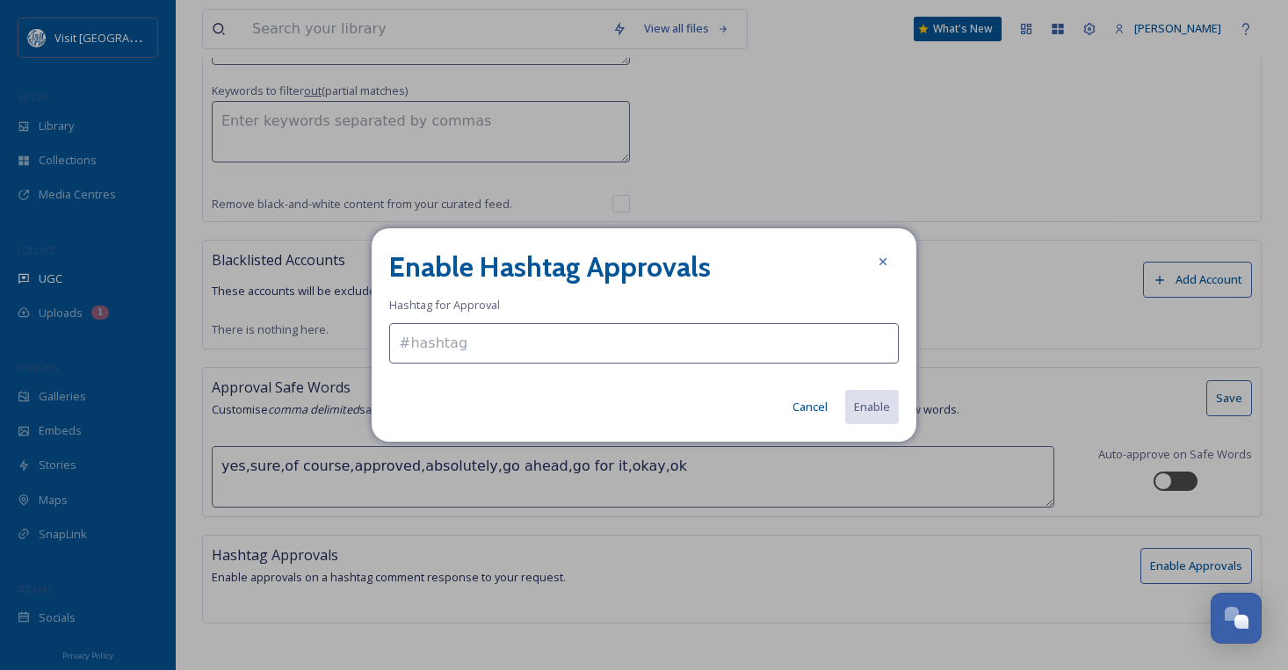
click at [653, 358] on input at bounding box center [644, 343] width 510 height 40
type input "#ErieSportsCommission"
click at [858, 403] on button "Enable" at bounding box center [870, 407] width 55 height 36
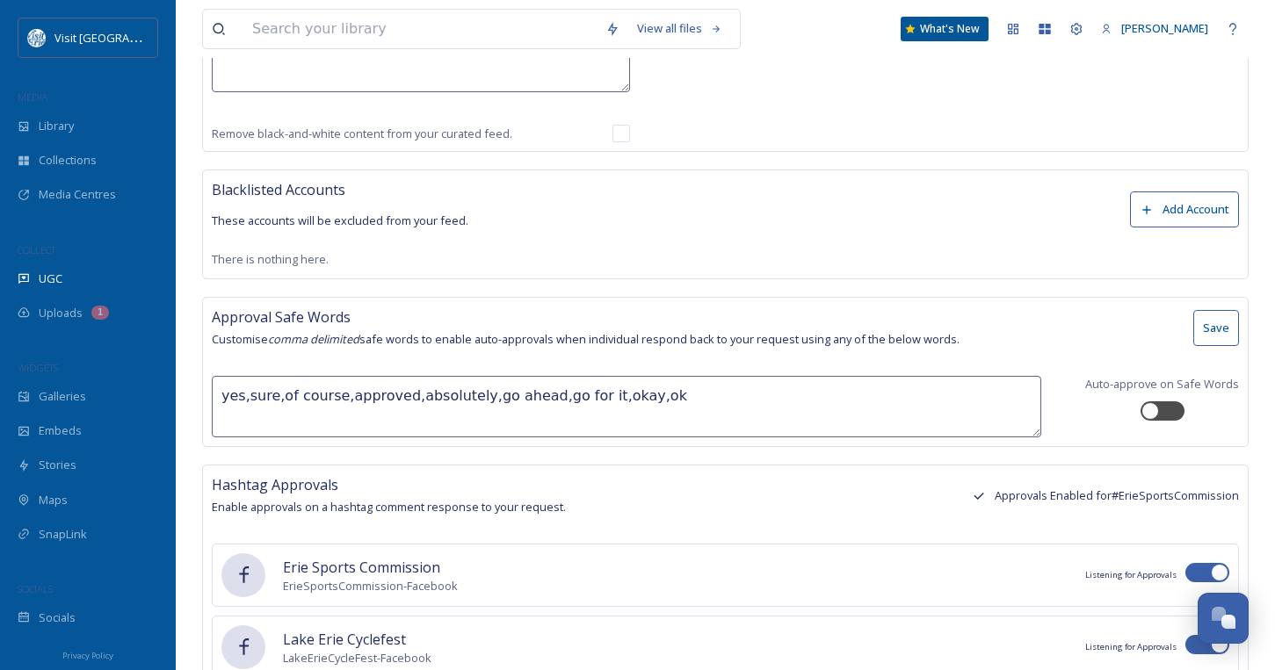
scroll to position [1285, 0]
click at [474, 345] on div "Approval Safe Words Customise comma delimited safe words to enable auto-approva…" at bounding box center [586, 329] width 748 height 43
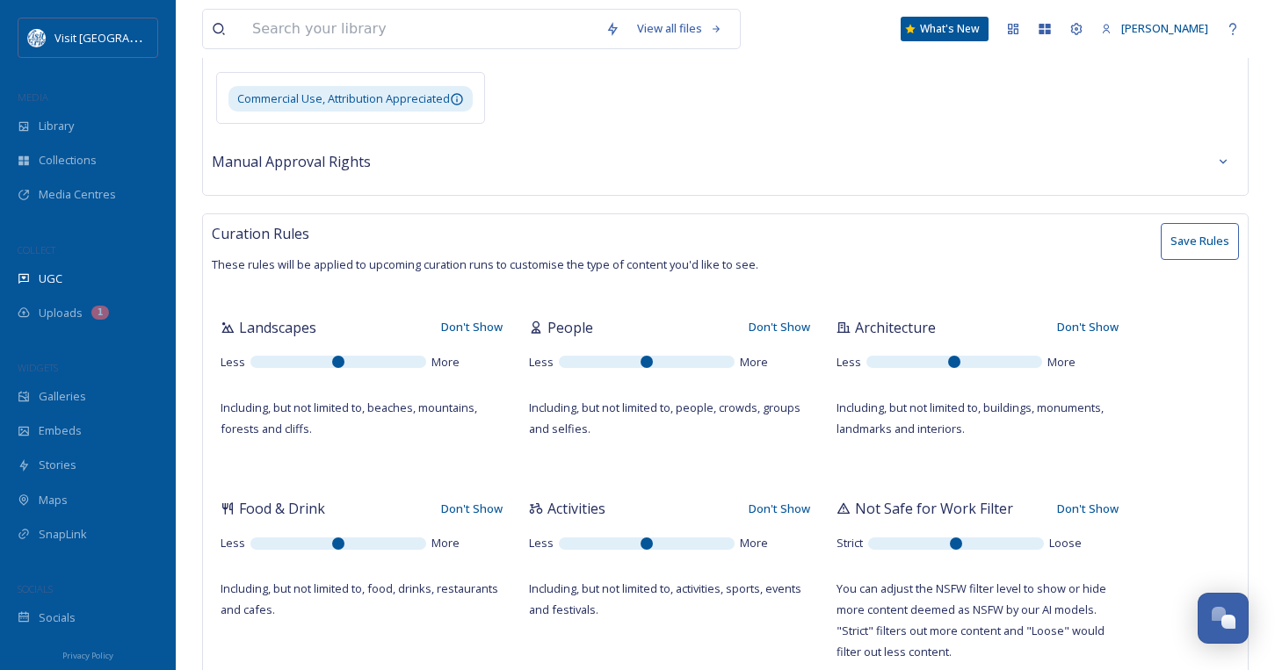
scroll to position [0, 0]
